Goal: Transaction & Acquisition: Purchase product/service

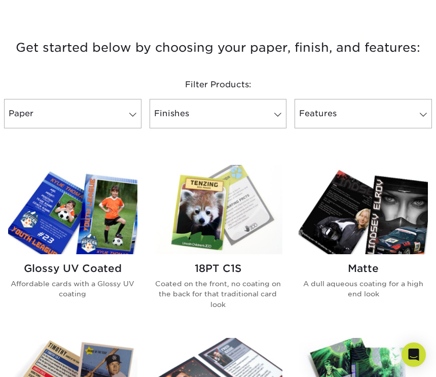
scroll to position [343, 0]
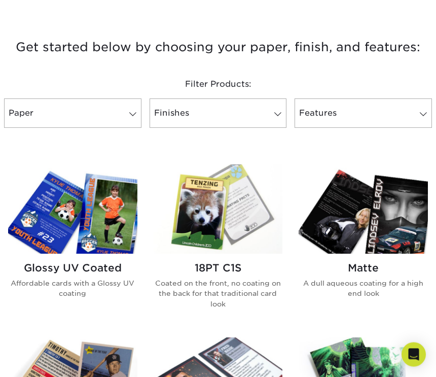
click at [59, 205] on img at bounding box center [72, 209] width 129 height 89
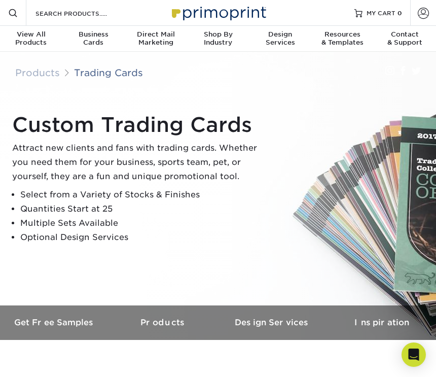
scroll to position [344, 0]
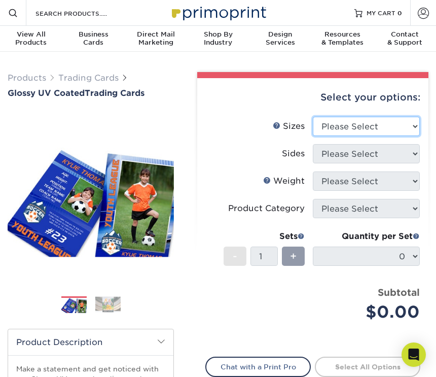
click at [405, 128] on select "Please Select 2.5" x 3.5"" at bounding box center [366, 126] width 107 height 19
select select "2.50x3.50"
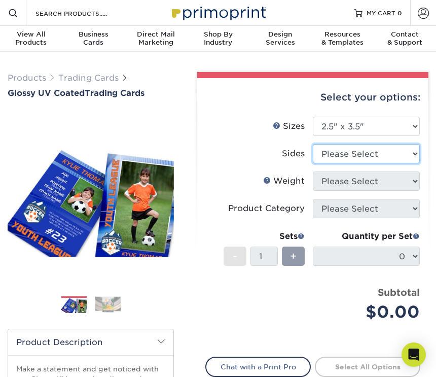
click at [395, 159] on select "Please Select Print Both Sides Print Front Only" at bounding box center [366, 153] width 107 height 19
select select "13abbda7-1d64-4f25-8bb2-c179b224825d"
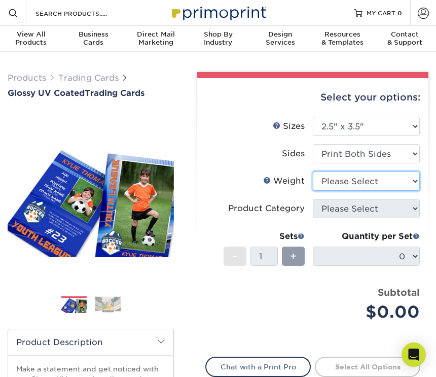
click at [404, 175] on select "Please Select 16PT 14PT 18PT C1S" at bounding box center [366, 180] width 107 height 19
select select "16PT"
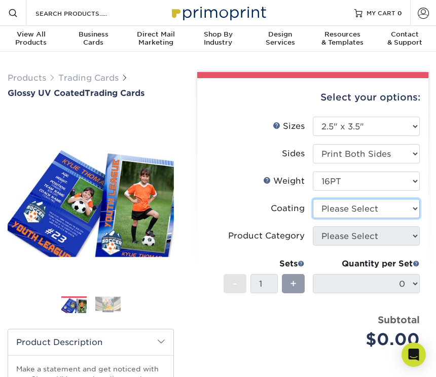
click at [407, 212] on select at bounding box center [366, 208] width 107 height 19
select select "1e8116af-acfc-44b1-83dc-8181aa338834"
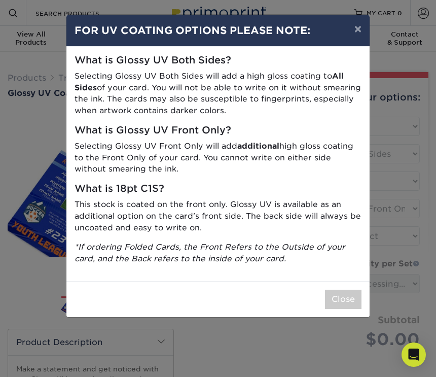
click at [364, 31] on button "×" at bounding box center [358, 29] width 23 height 28
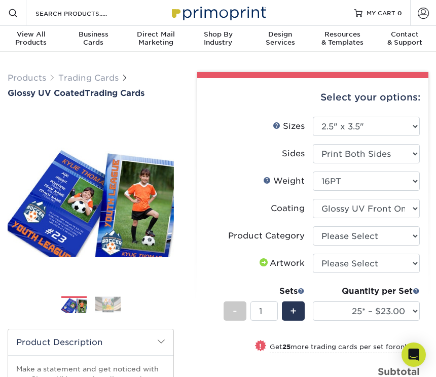
click at [298, 302] on div "+" at bounding box center [293, 310] width 23 height 19
click at [234, 304] on span "-" at bounding box center [235, 310] width 5 height 15
type input "1"
click at [401, 208] on select at bounding box center [366, 208] width 107 height 19
select select "ae367451-b2b8-45df-a344-0f05b6a12993"
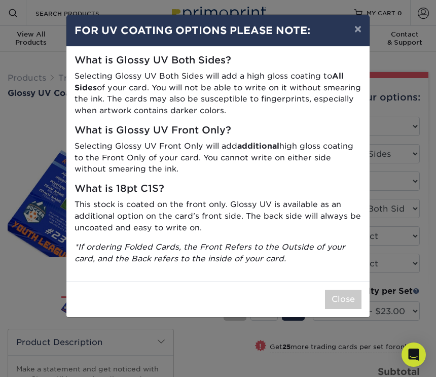
click at [361, 37] on button "×" at bounding box center [358, 29] width 23 height 28
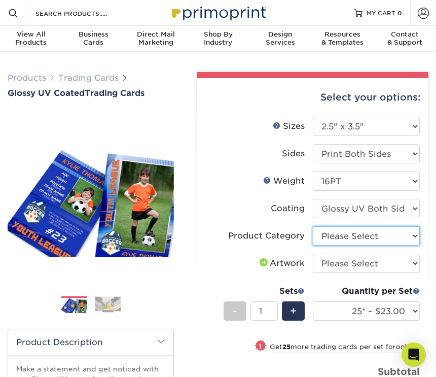
click at [390, 231] on select "Please Select Trading Cards" at bounding box center [366, 235] width 107 height 19
select select "c2f9bce9-36c2-409d-b101-c29d9d031e18"
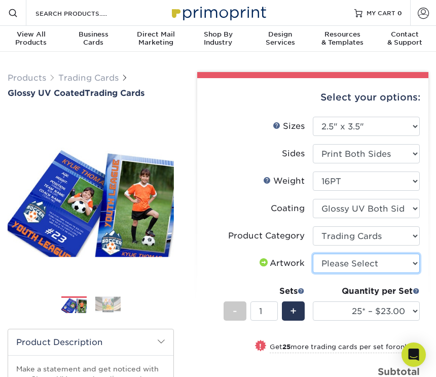
click at [369, 261] on select "Please Select I will upload files I need a design - $100" at bounding box center [366, 263] width 107 height 19
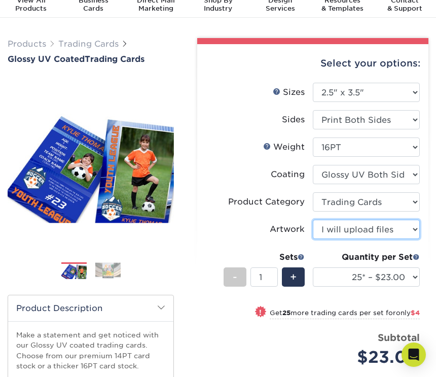
scroll to position [33, 0]
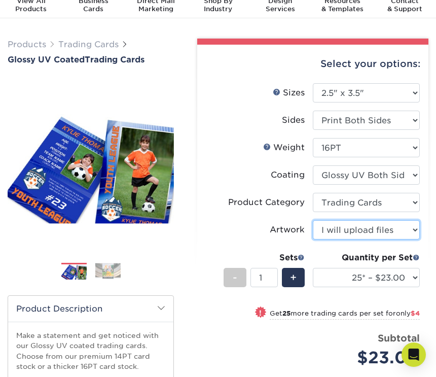
click at [365, 230] on select "Please Select I will upload files I need a design - $100" at bounding box center [366, 229] width 107 height 19
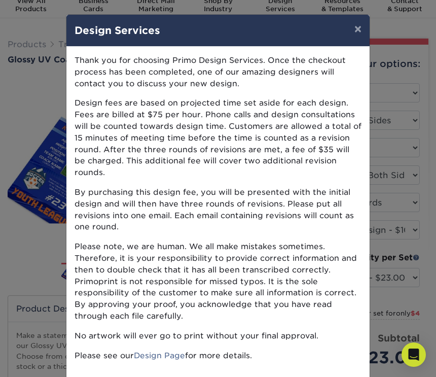
click at [360, 27] on button "×" at bounding box center [358, 29] width 23 height 28
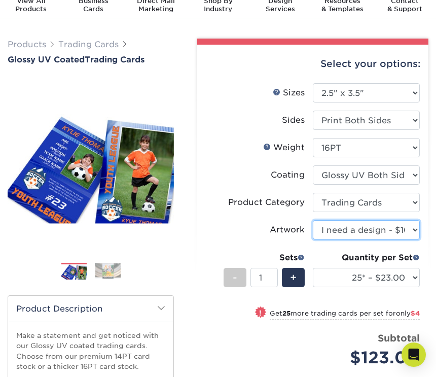
click at [403, 229] on select "Please Select I will upload files I need a design - $100" at bounding box center [366, 229] width 107 height 19
click at [379, 226] on select "Please Select I will upload files I need a design - $100" at bounding box center [366, 229] width 107 height 19
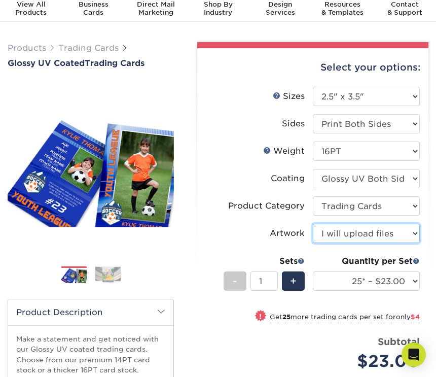
scroll to position [28, 0]
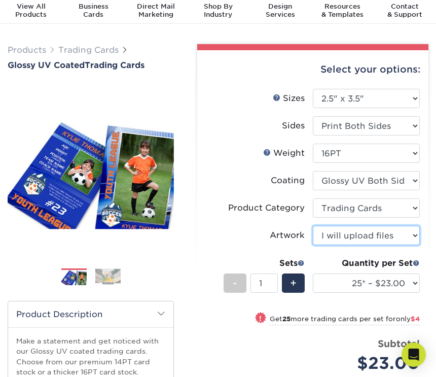
click at [388, 233] on select "Please Select I will upload files I need a design - $100" at bounding box center [366, 235] width 107 height 19
select select "design"
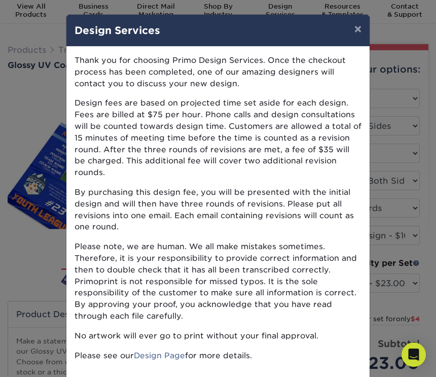
click at [366, 205] on div "Thank you for choosing Primo Design Services. Once the checkout process has bee…" at bounding box center [217, 212] width 303 height 331
click at [351, 34] on button "×" at bounding box center [358, 29] width 23 height 28
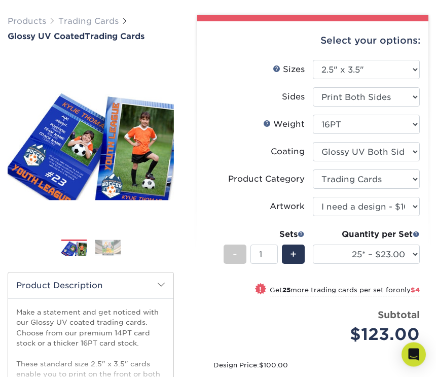
scroll to position [0, 0]
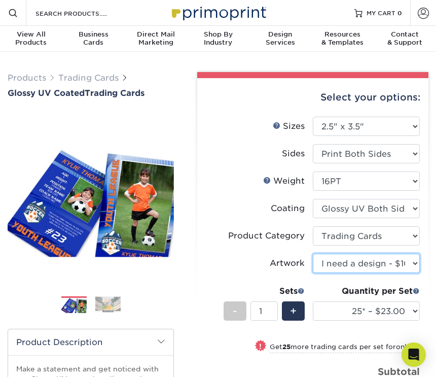
click at [381, 257] on select "Please Select I will upload files I need a design - $100" at bounding box center [366, 263] width 107 height 19
